Goal: Information Seeking & Learning: Learn about a topic

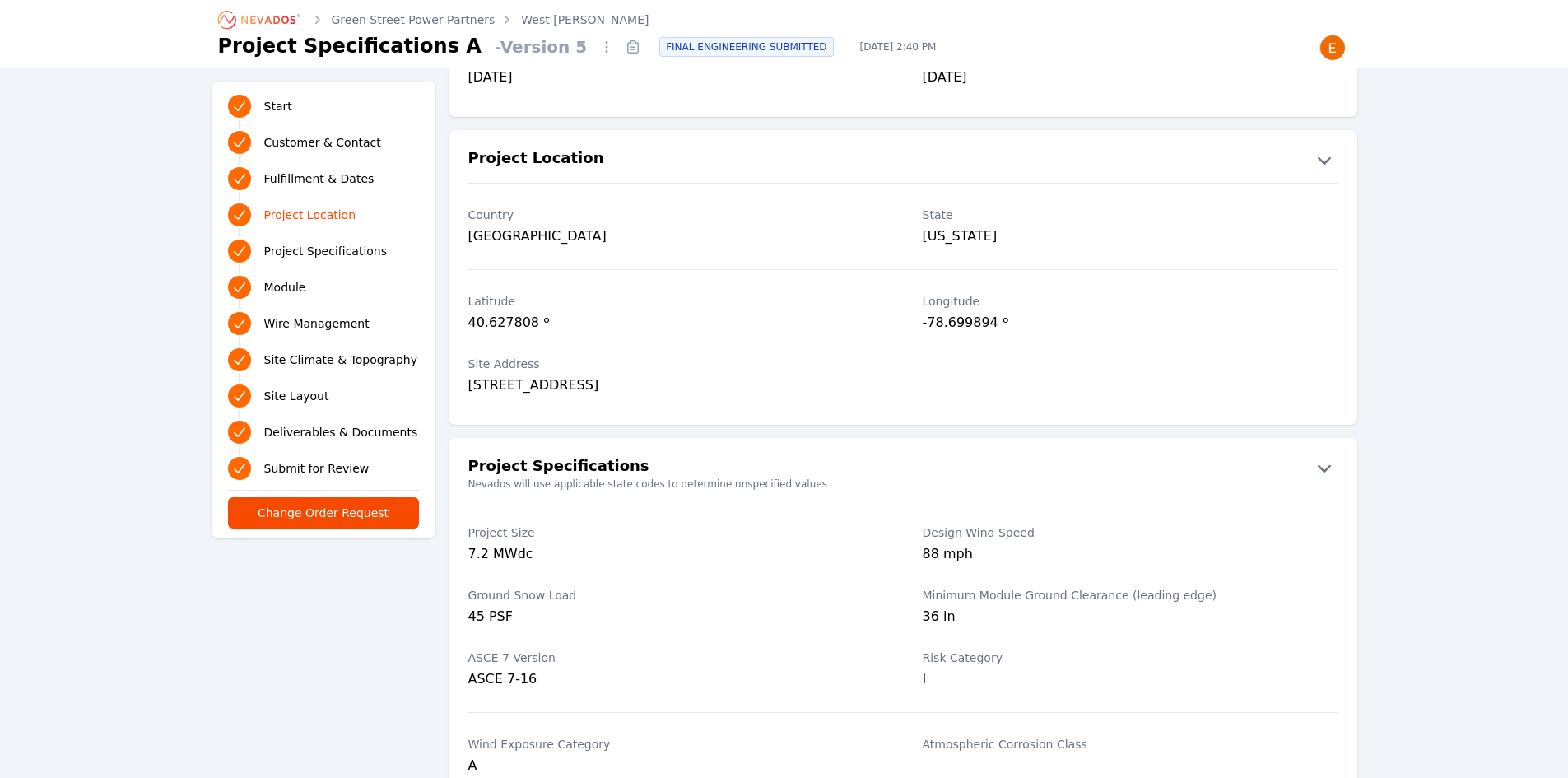
scroll to position [824, 0]
click at [289, 19] on icon "Breadcrumb" at bounding box center [260, 19] width 90 height 26
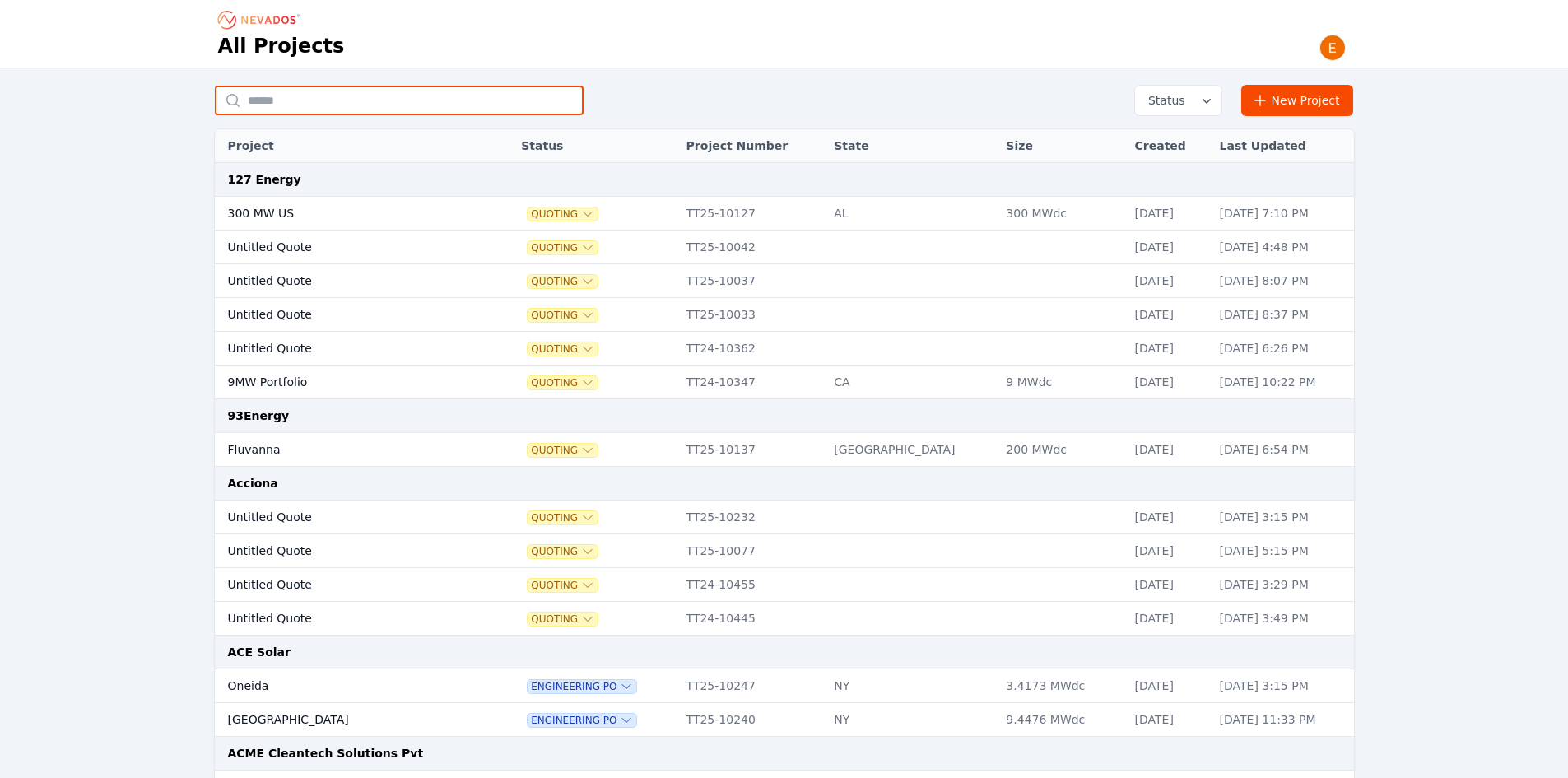
click at [356, 86] on input "text" at bounding box center [400, 100] width 369 height 30
type input "*******"
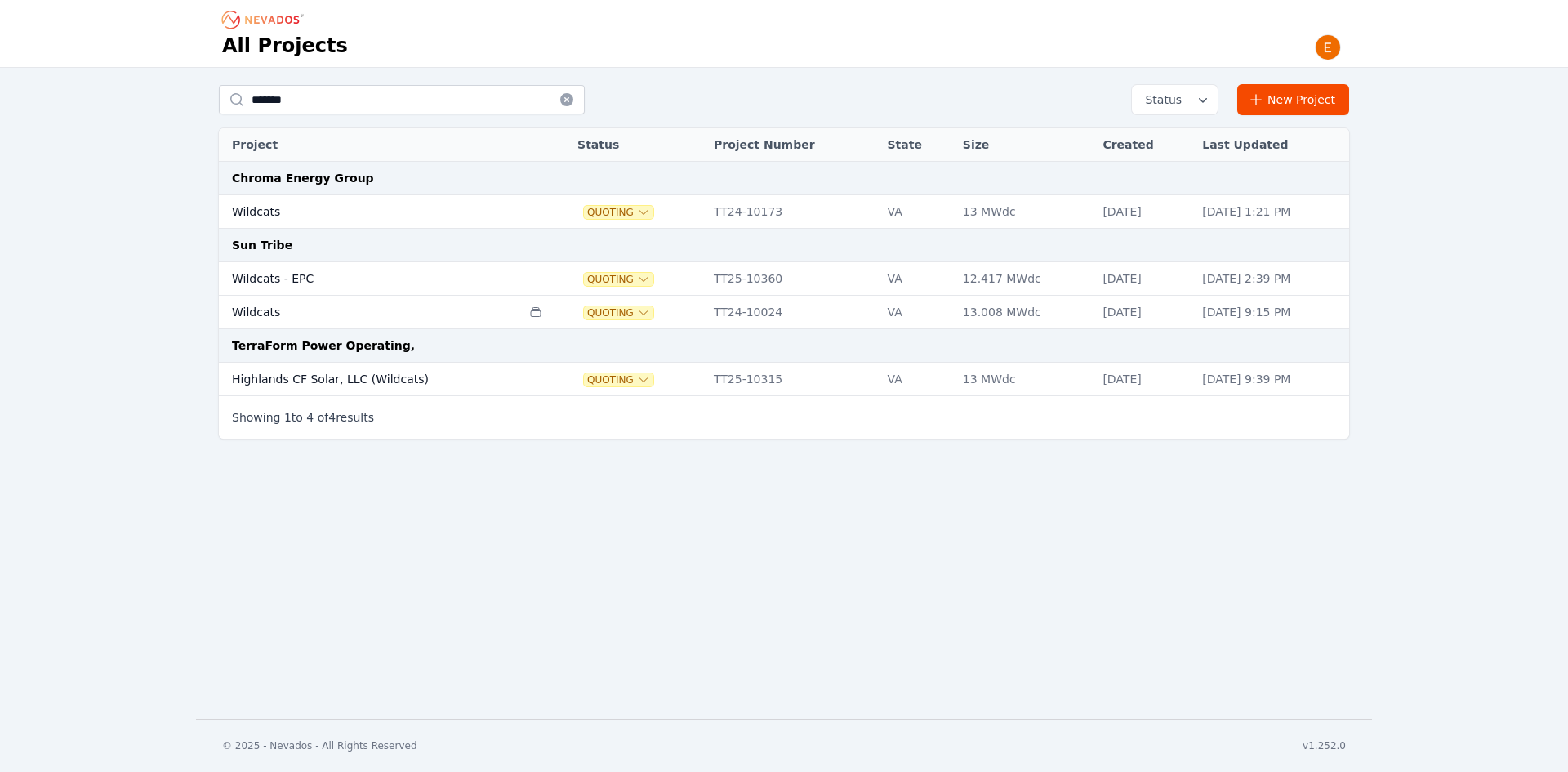
click at [472, 276] on td "Wildcats - EPC" at bounding box center [370, 279] width 302 height 34
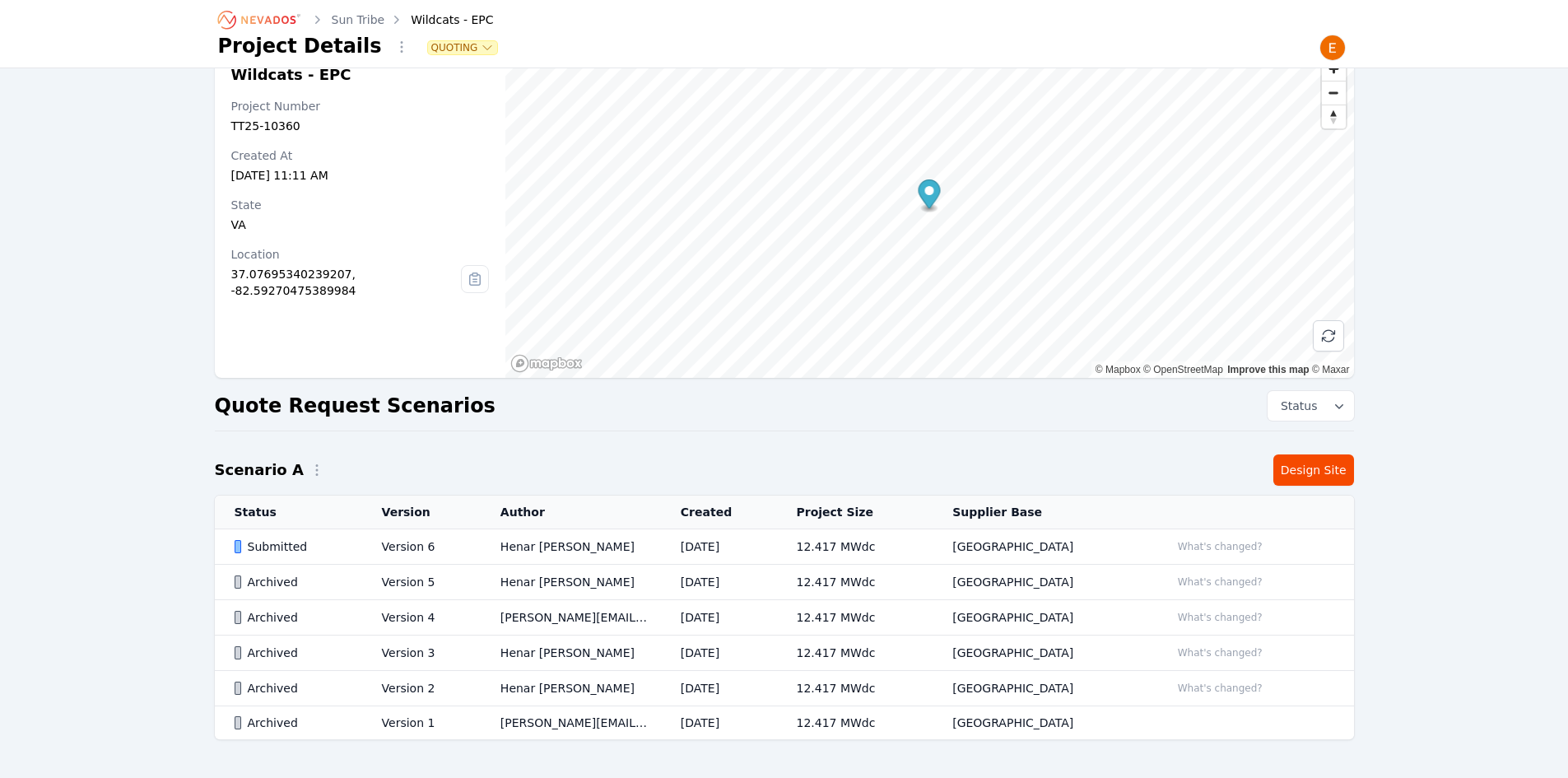
scroll to position [94, 0]
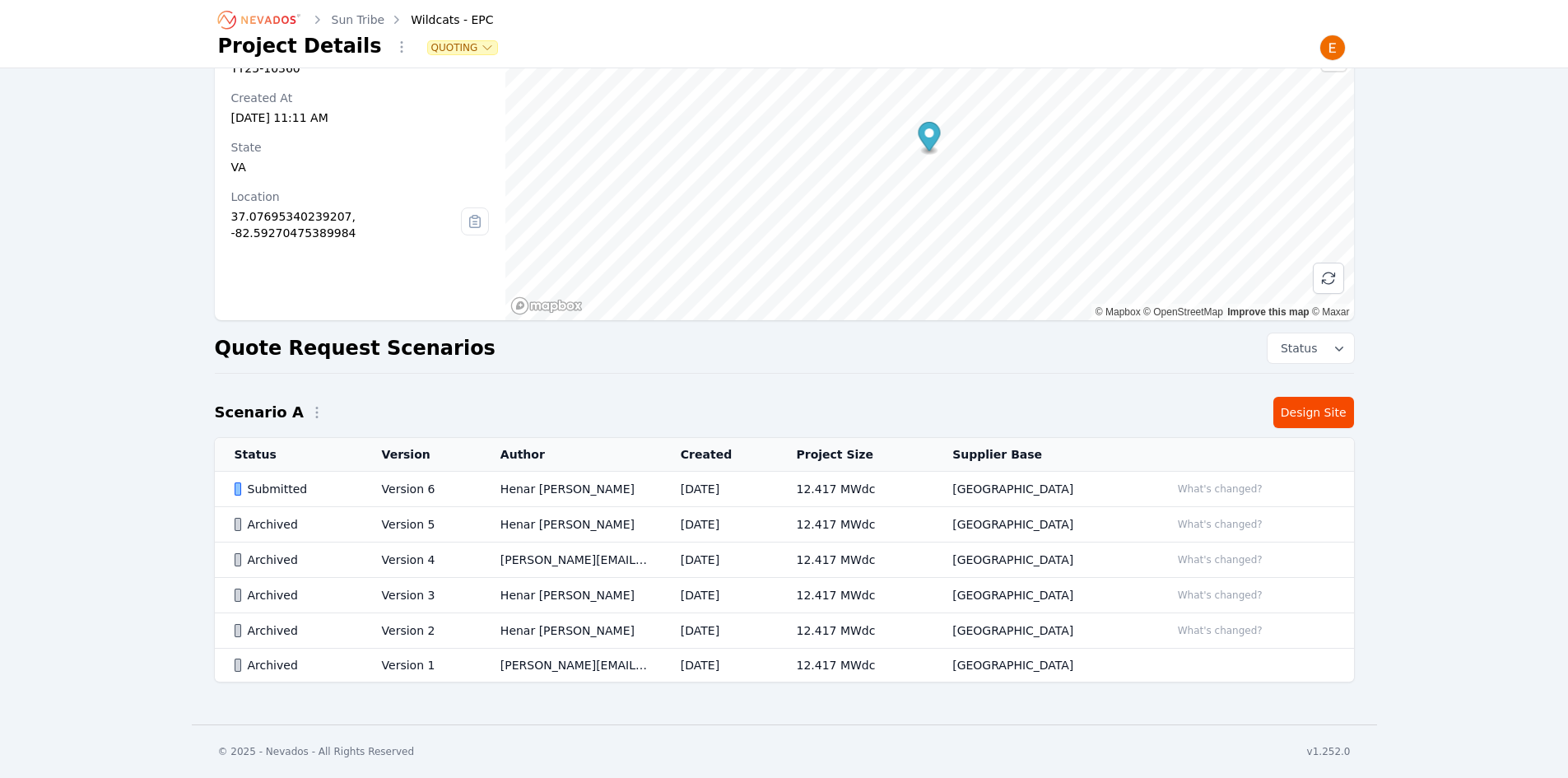
click at [610, 489] on td "Henar [PERSON_NAME]" at bounding box center [571, 489] width 180 height 36
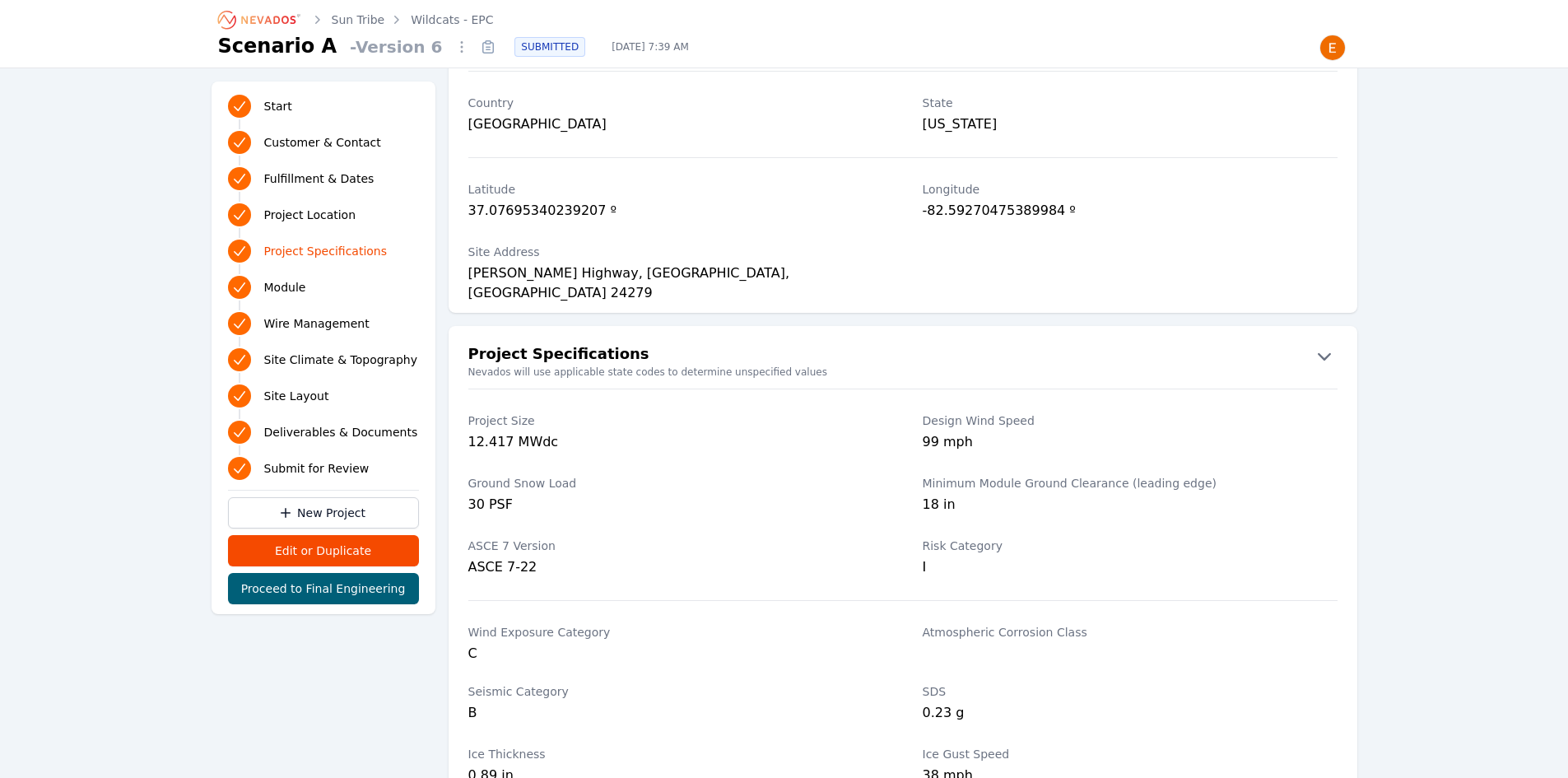
scroll to position [956, 0]
click at [635, 266] on div "Orby Cantrell Highway, Wise County, VA 24279" at bounding box center [676, 274] width 415 height 23
copy div "Orby Cantrell Highway, Wise County, VA 24279"
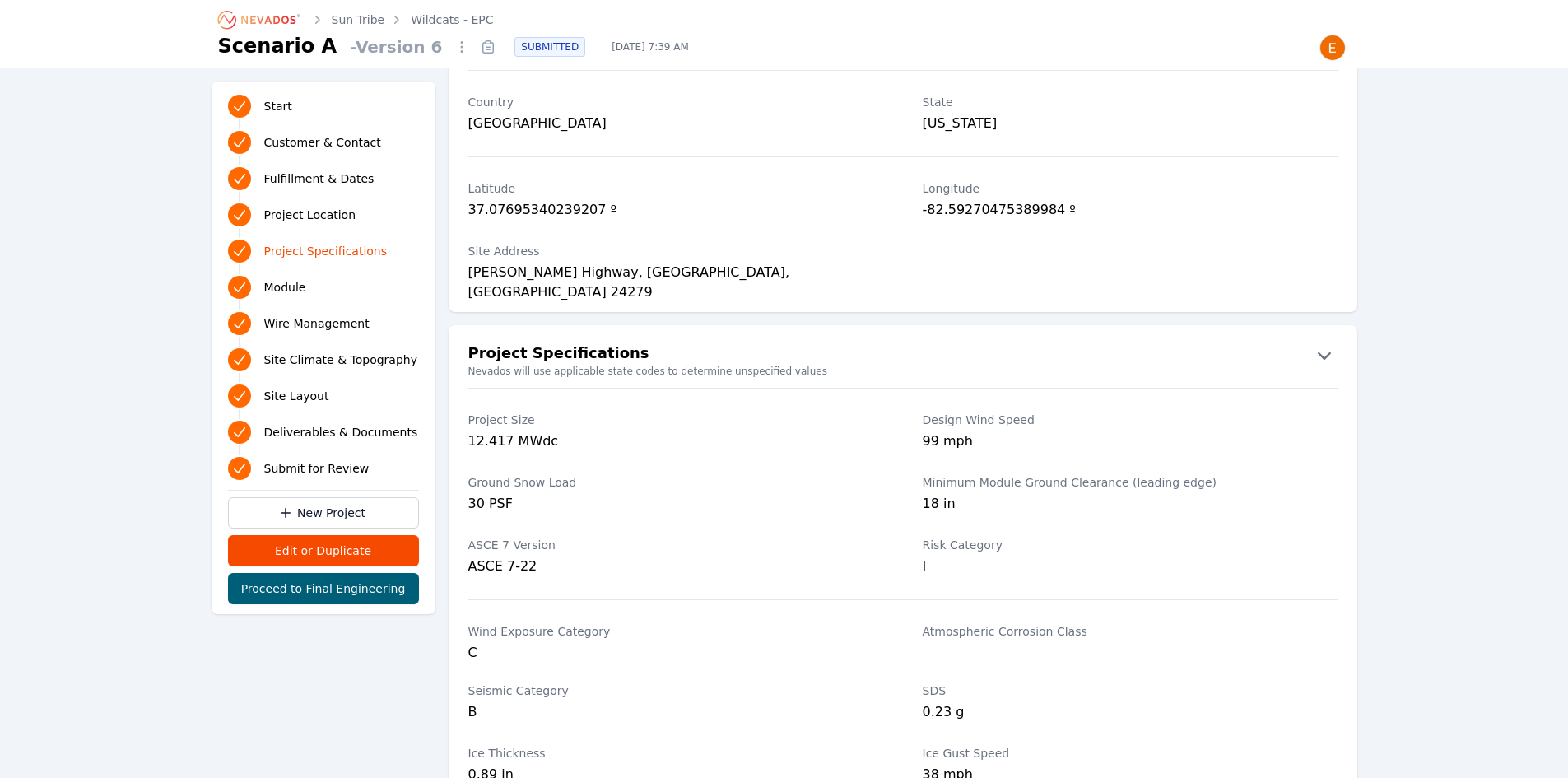
click at [665, 453] on div "12.417 MWdc" at bounding box center [676, 443] width 415 height 23
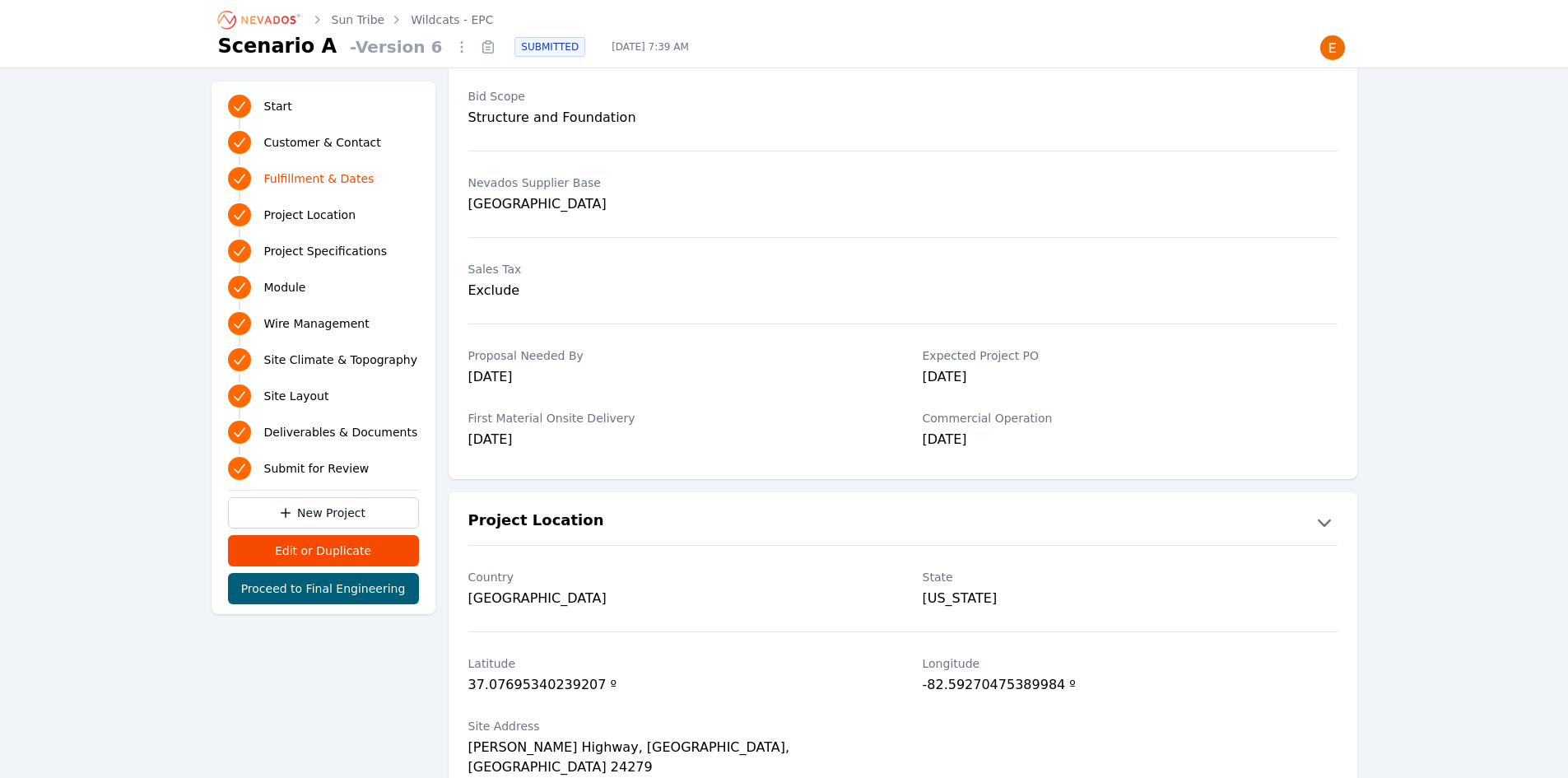
scroll to position [494, 0]
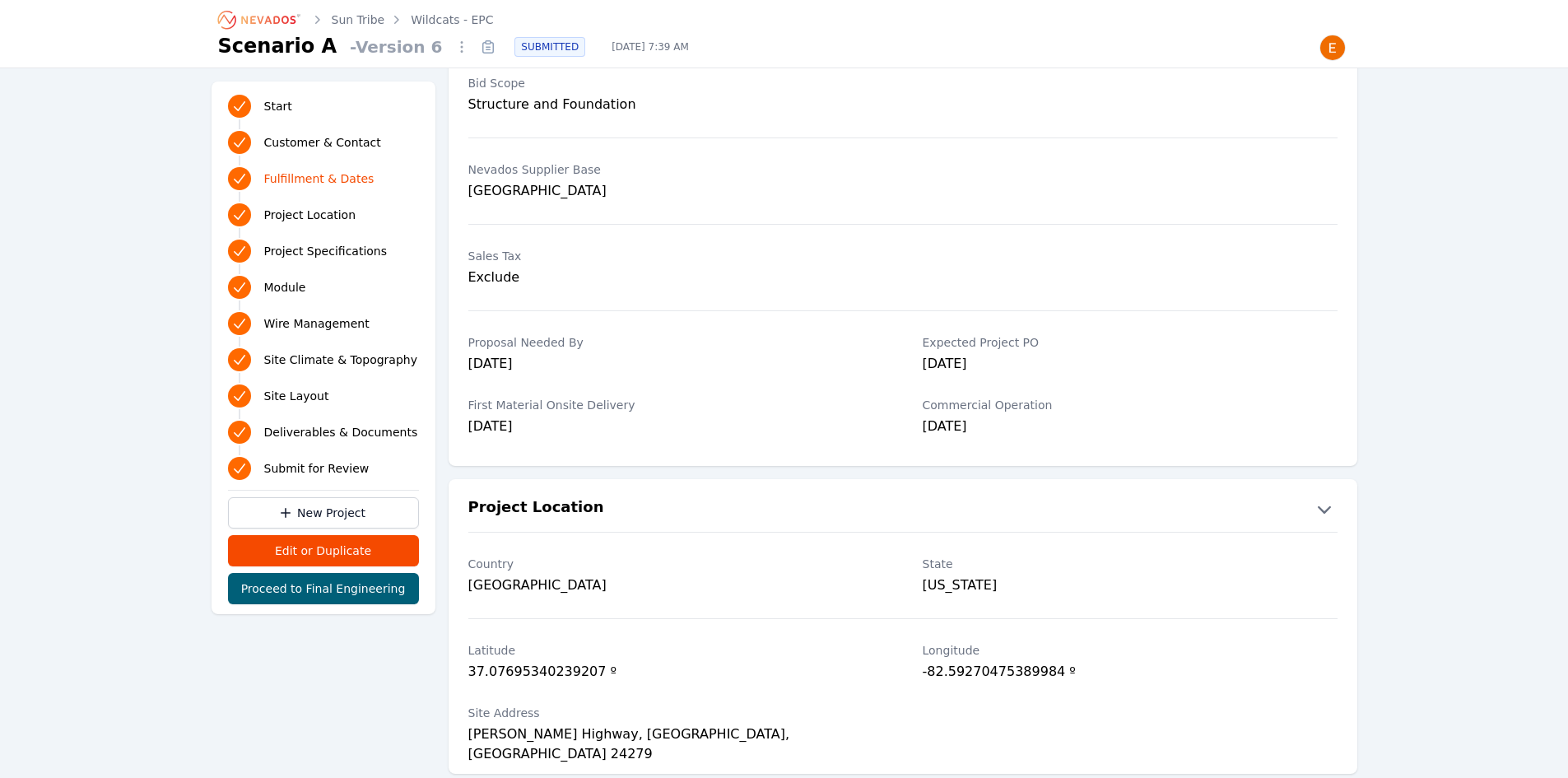
click at [423, 15] on link "Wildcats - EPC" at bounding box center [452, 20] width 82 height 16
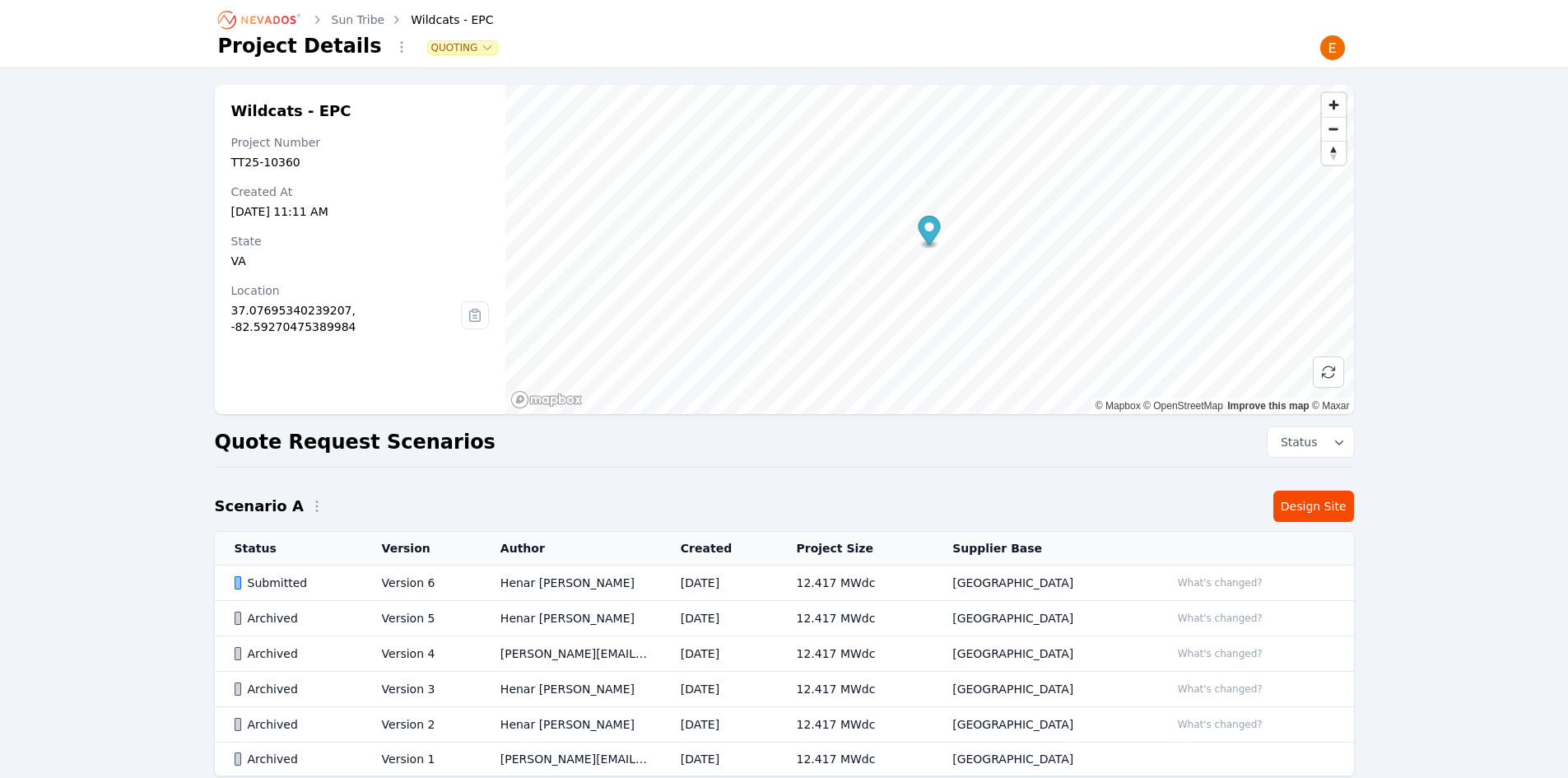
click at [449, 567] on td "Version 6" at bounding box center [421, 584] width 118 height 36
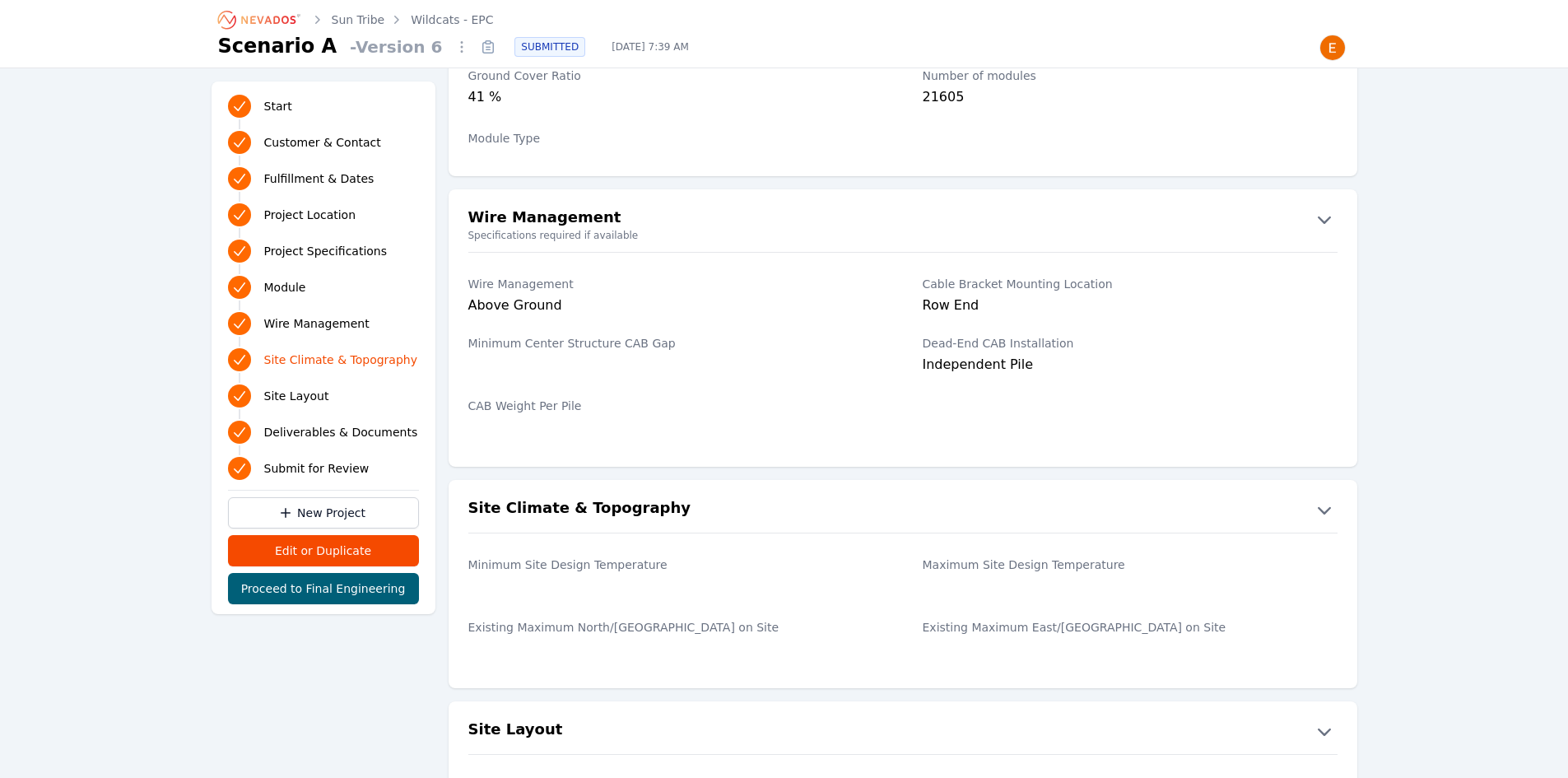
scroll to position [2388, 0]
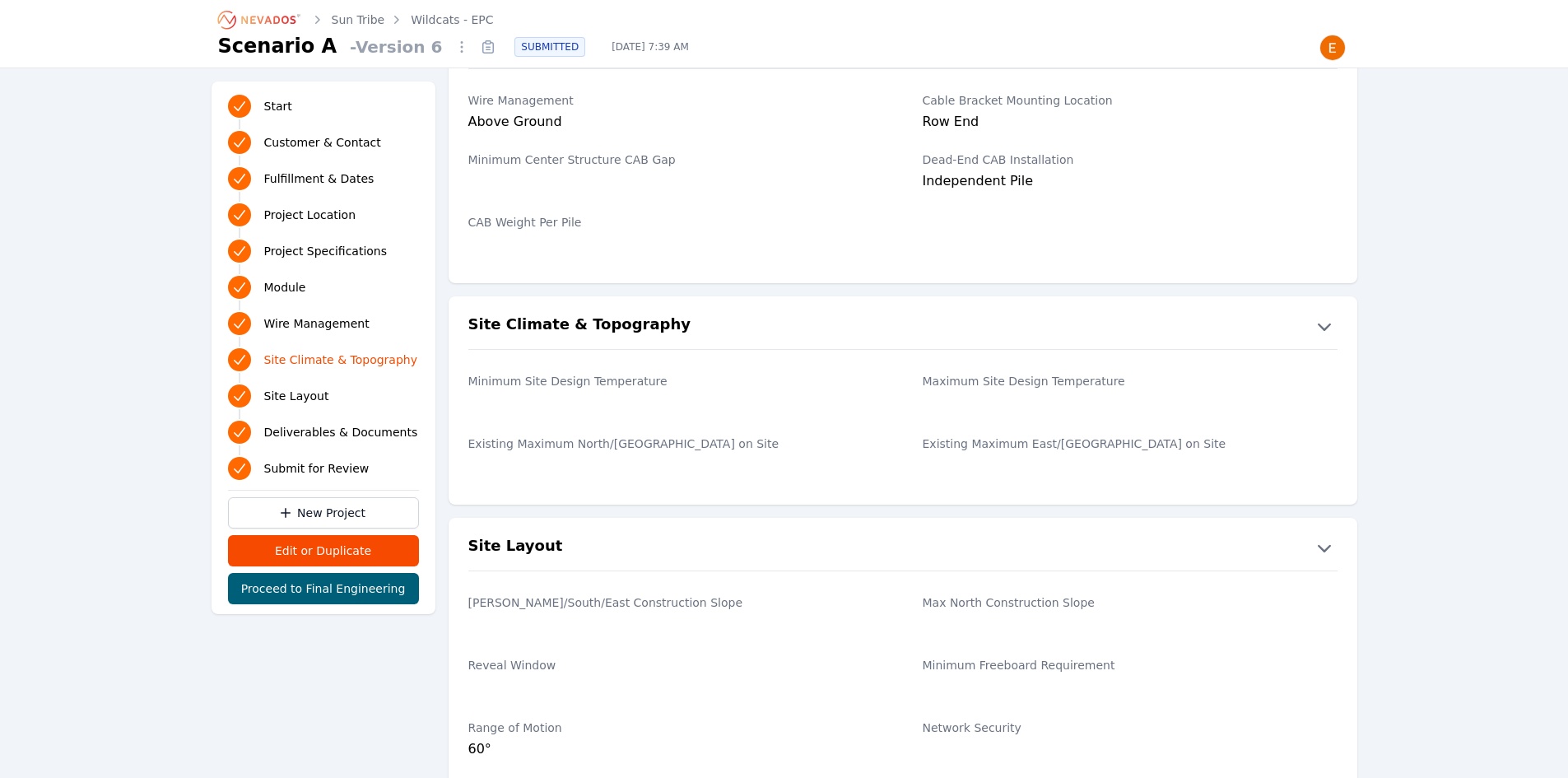
click at [855, 536] on button "Site Layout" at bounding box center [903, 547] width 909 height 26
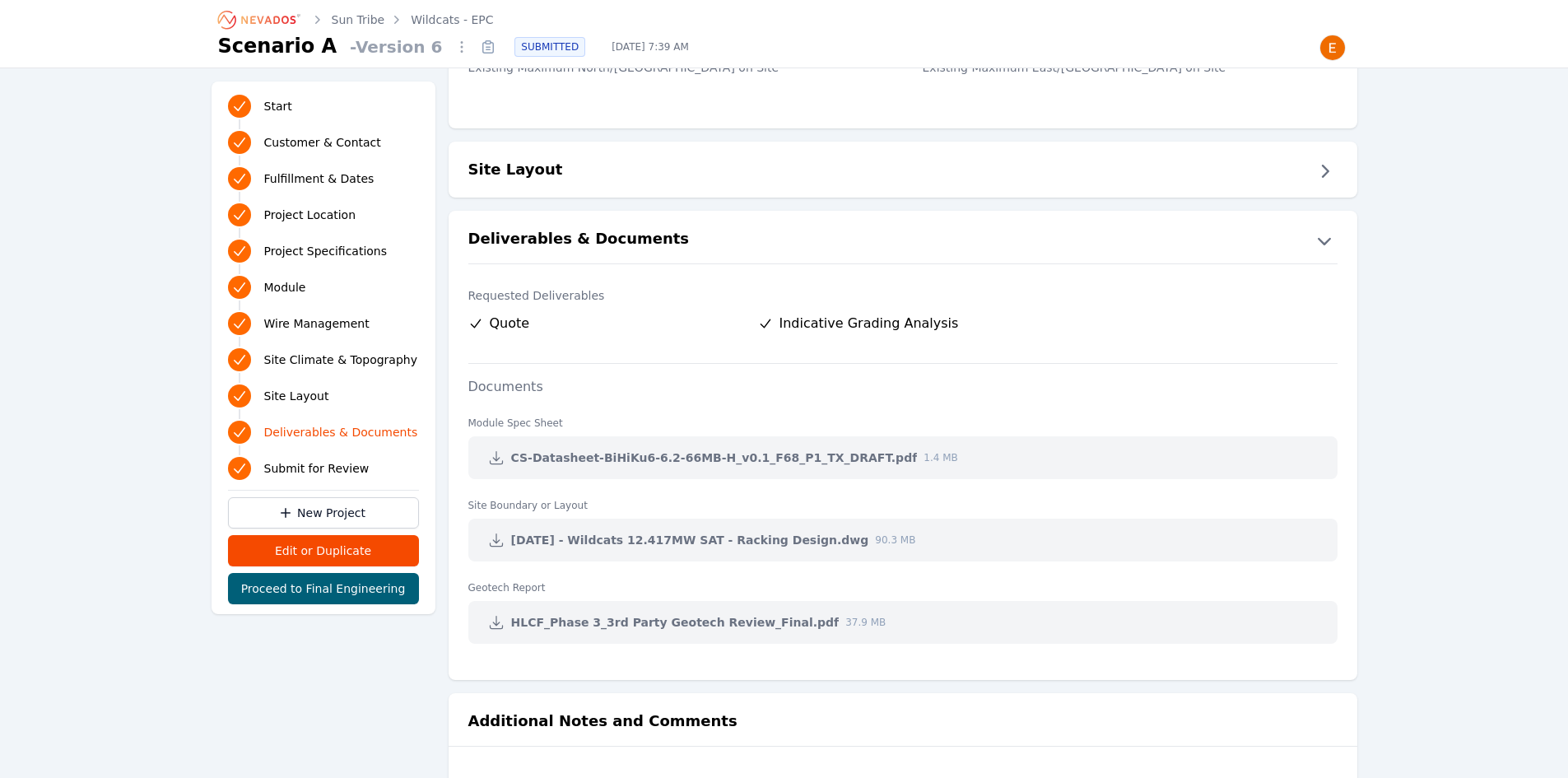
scroll to position [2899, 0]
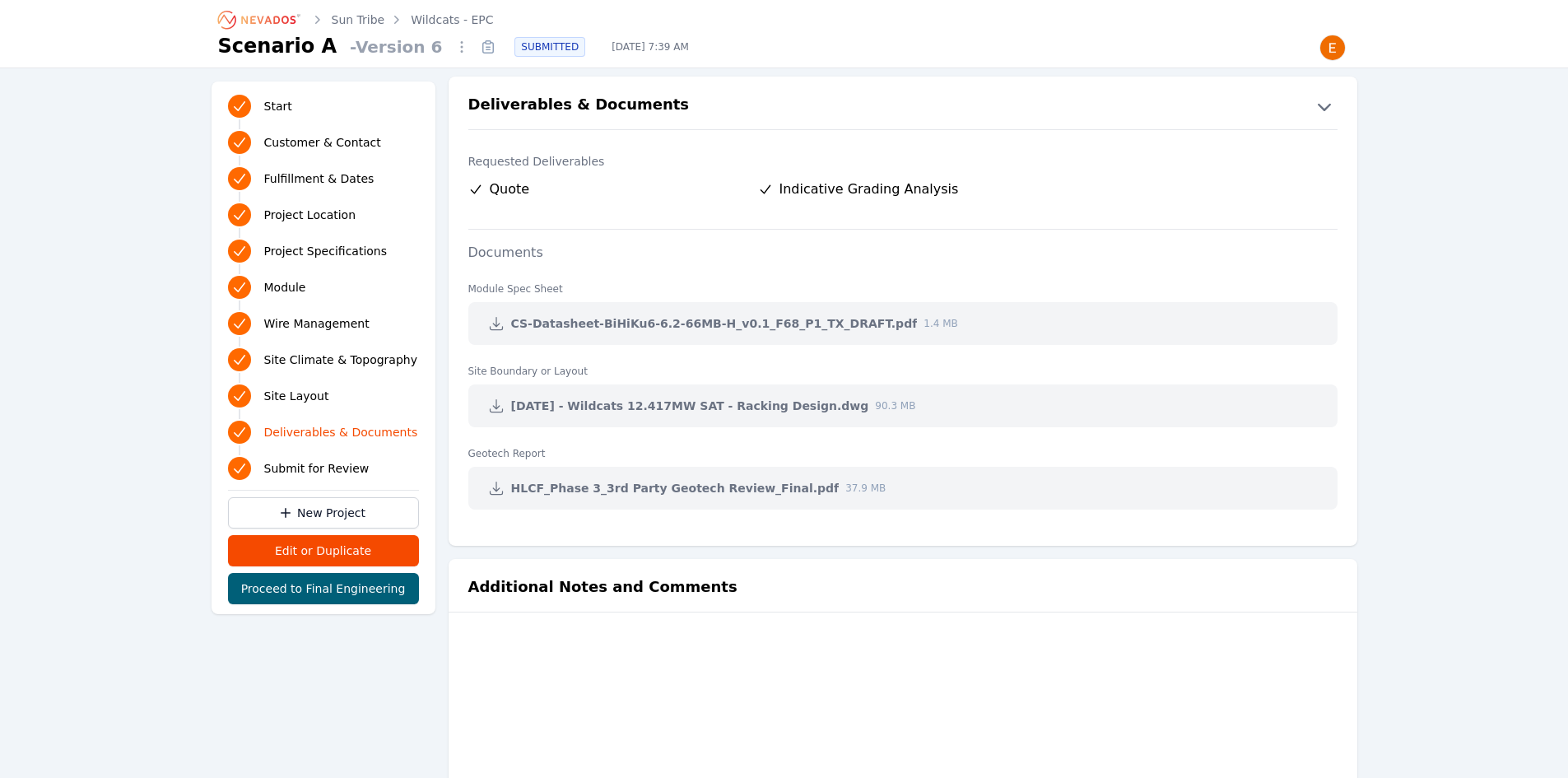
click at [504, 324] on icon at bounding box center [496, 324] width 16 height 16
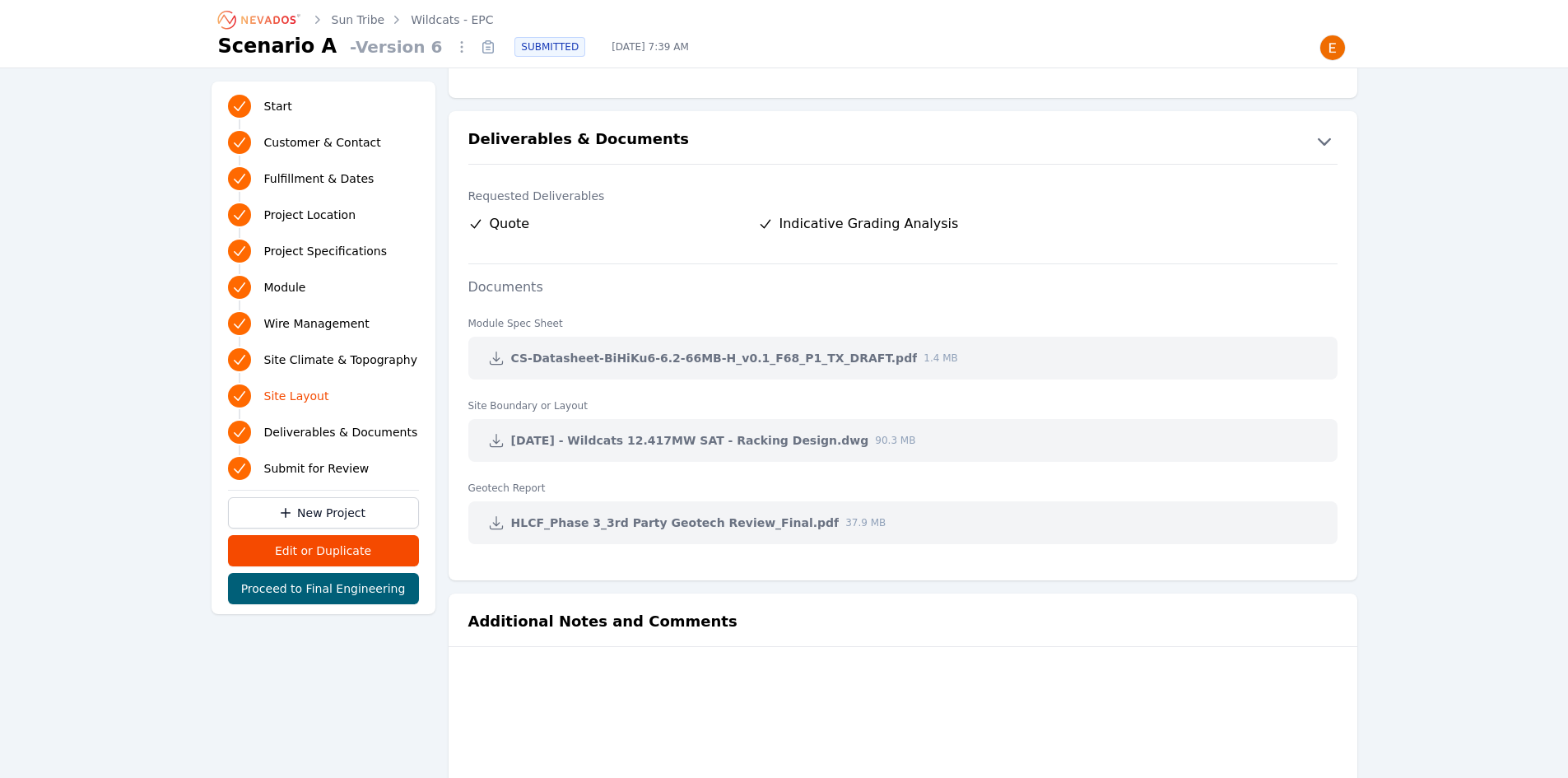
scroll to position [3440, 0]
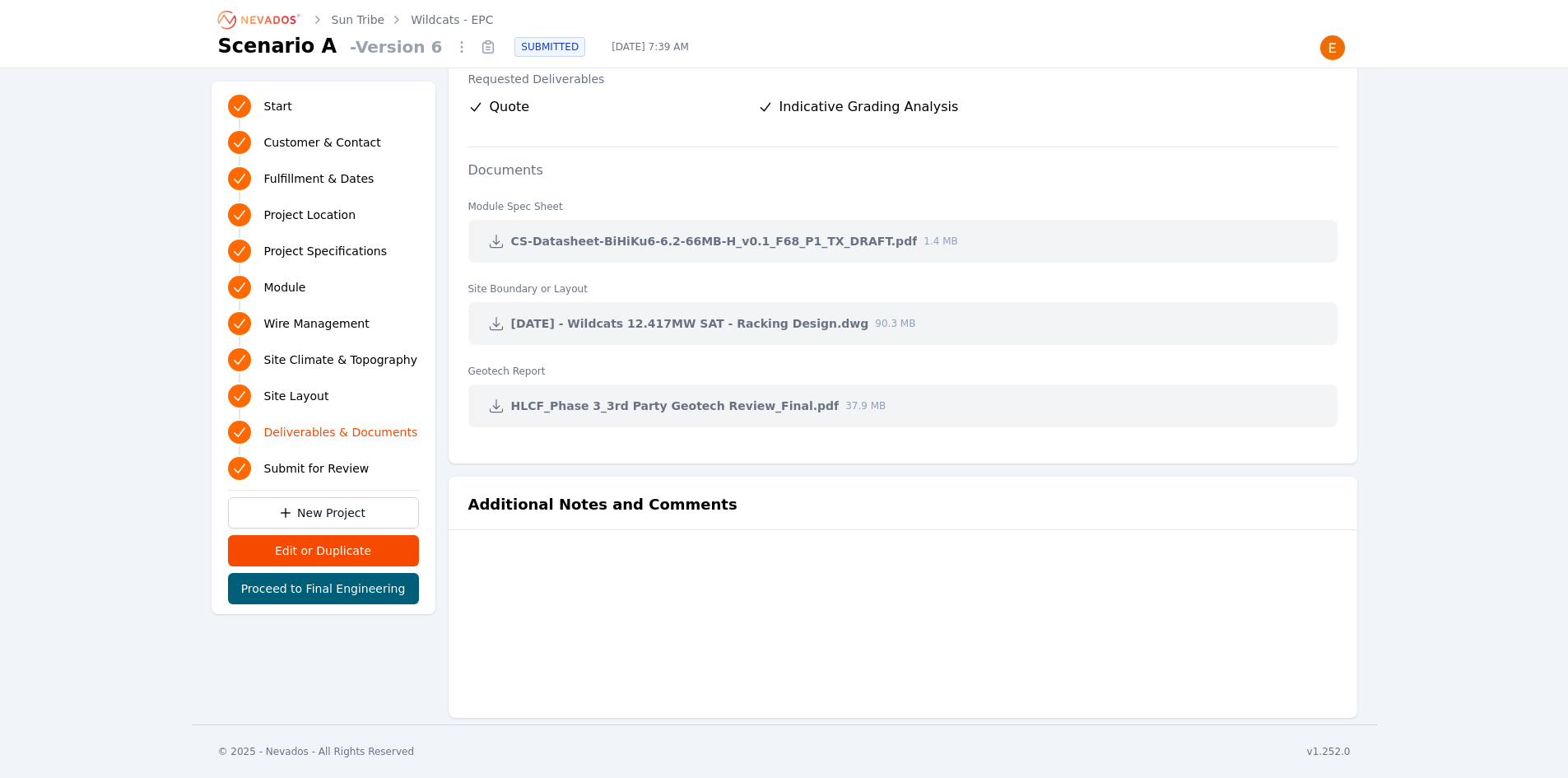
click at [495, 234] on icon at bounding box center [496, 241] width 16 height 16
click at [504, 324] on link at bounding box center [495, 324] width 30 height 30
click at [504, 411] on icon at bounding box center [496, 406] width 16 height 16
click at [657, 507] on h2 "Additional Notes and Comments" at bounding box center [603, 505] width 269 height 23
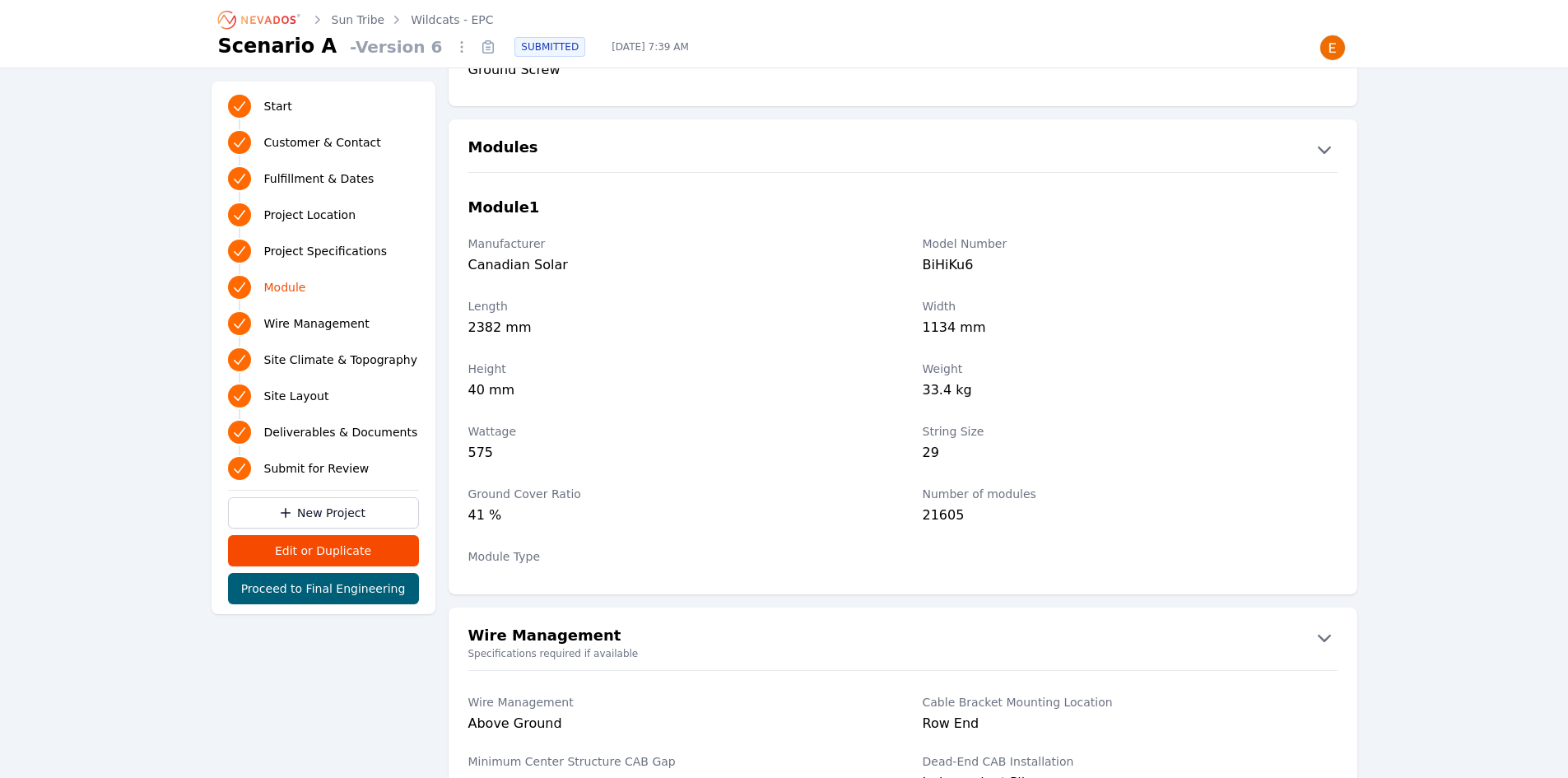
scroll to position [1793, 0]
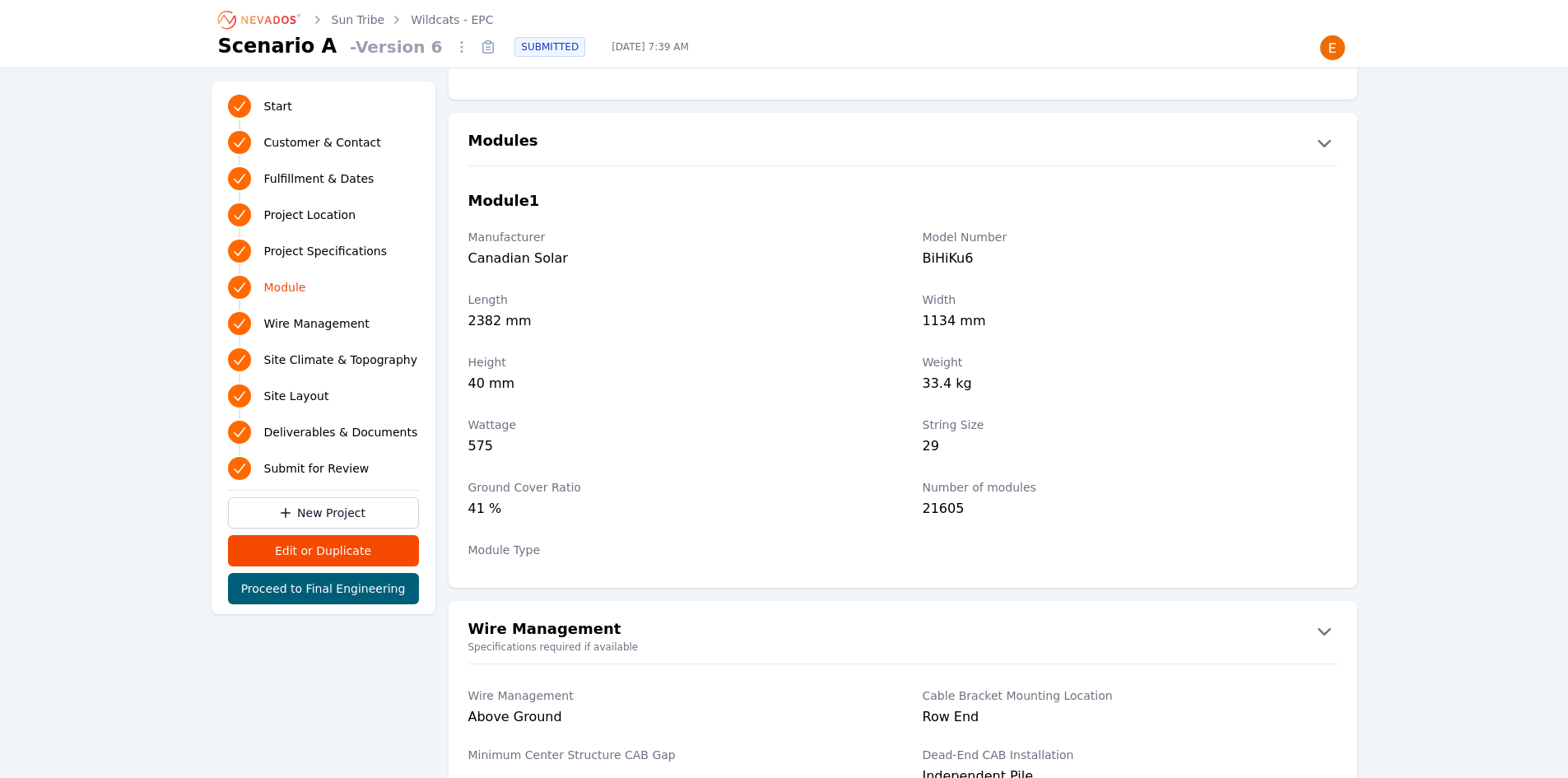
click at [657, 298] on label "Length" at bounding box center [676, 299] width 415 height 16
click at [512, 442] on div "575" at bounding box center [676, 448] width 415 height 23
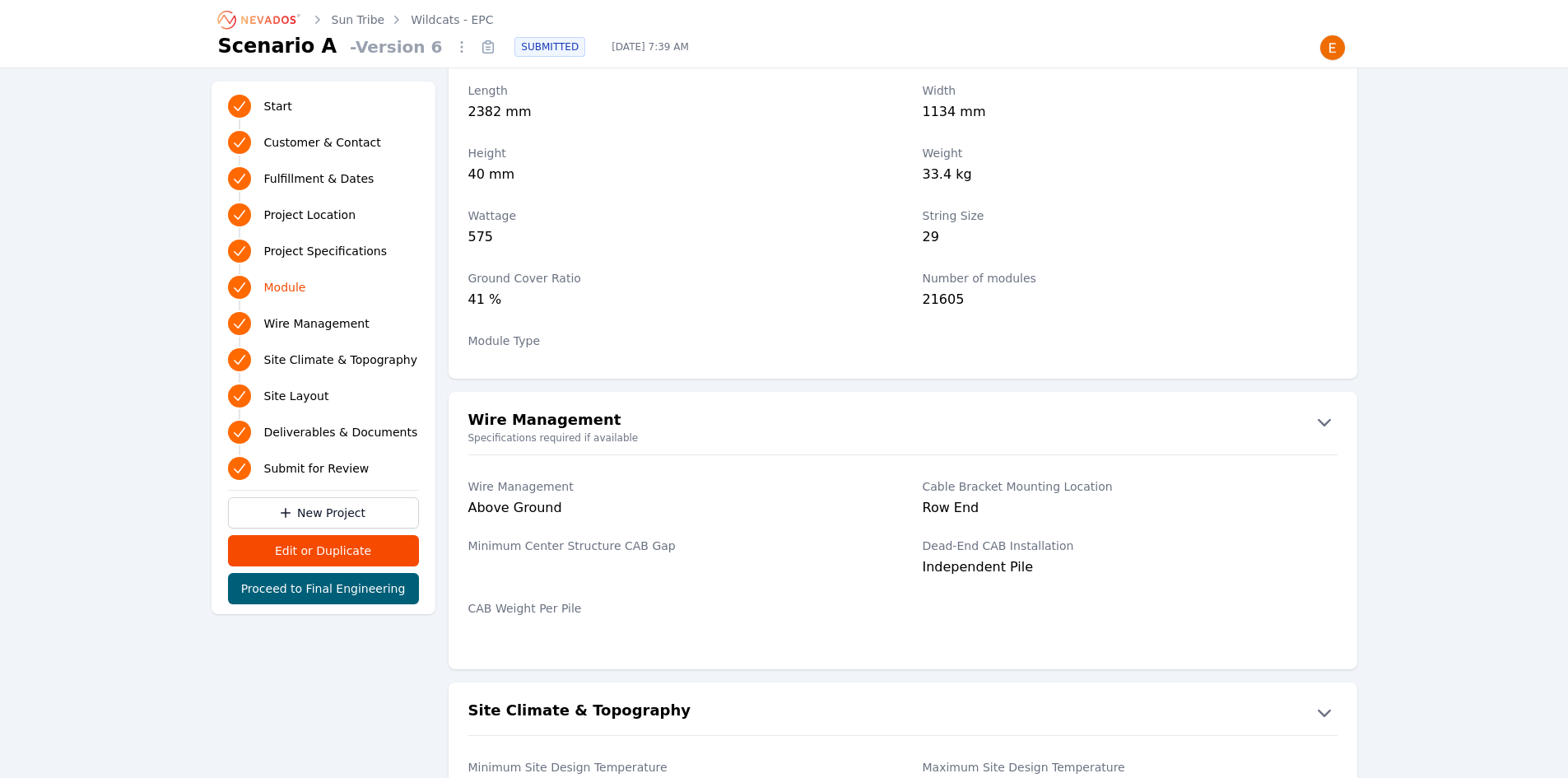
scroll to position [2040, 0]
